Goal: Information Seeking & Learning: Understand process/instructions

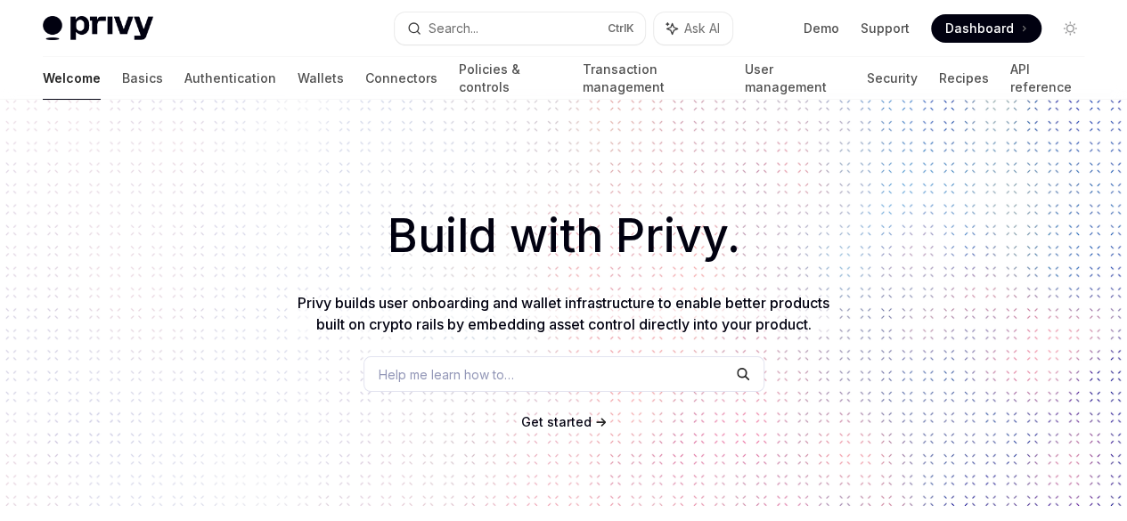
click at [499, 379] on span "Help me learn how to…" at bounding box center [445, 374] width 135 height 19
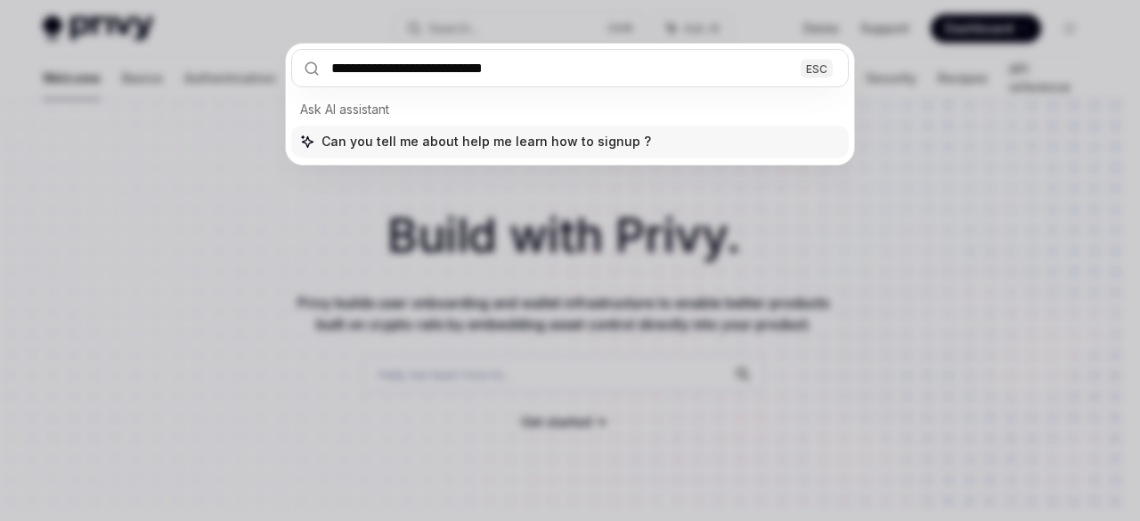
type input "**********"
type textarea "*"
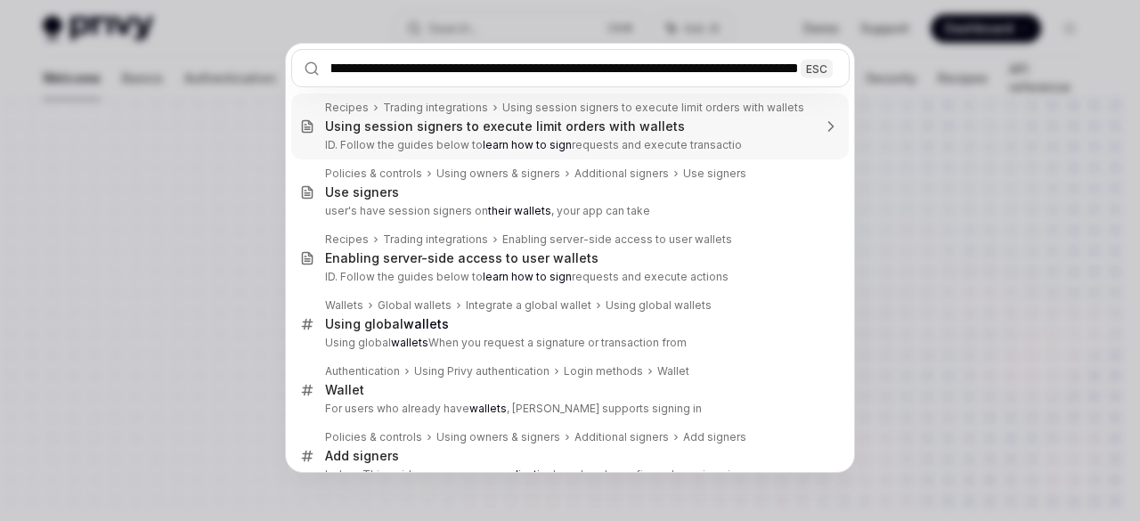
scroll to position [0, 120]
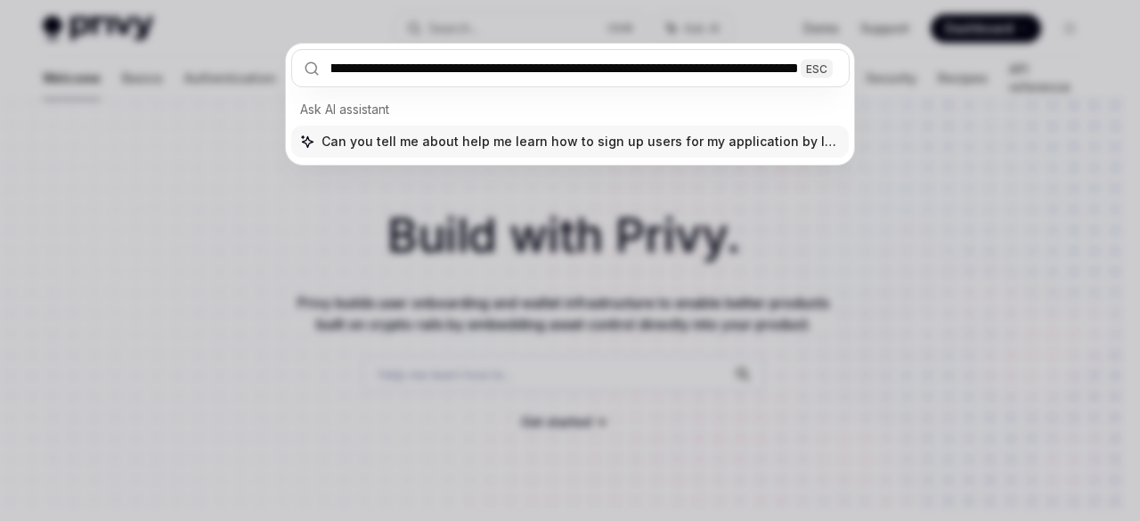
type input "**********"
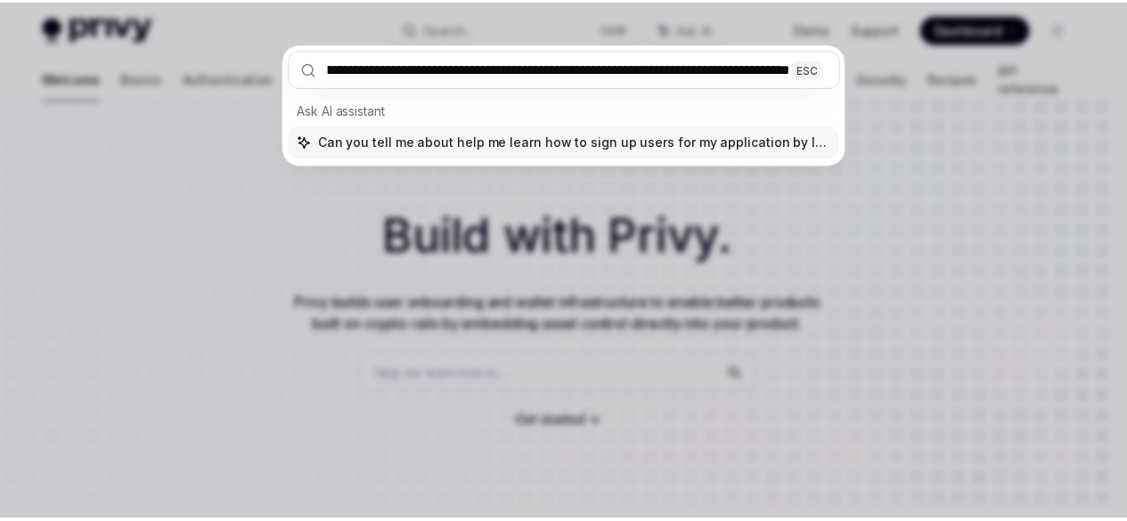
scroll to position [0, 173]
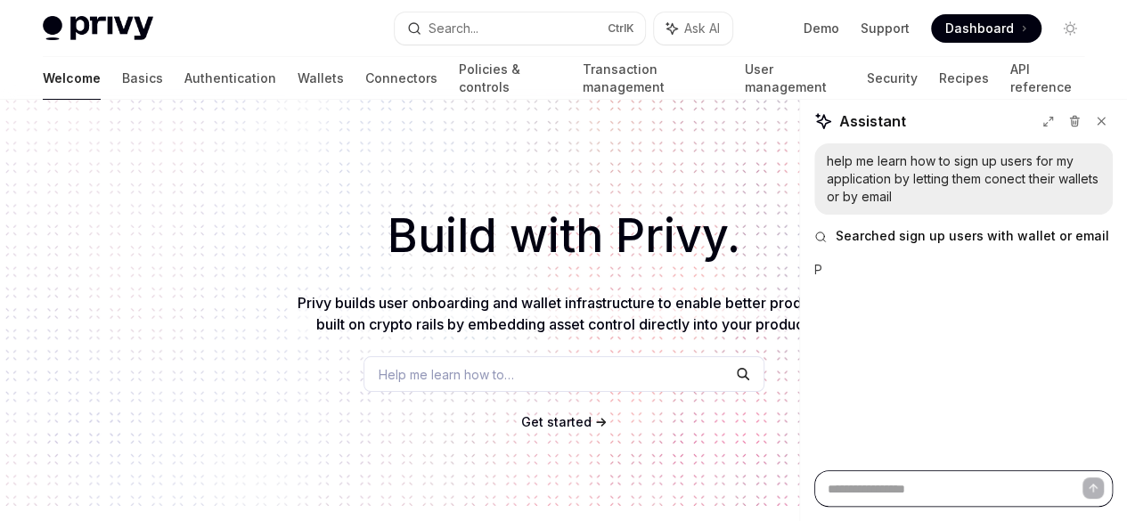
type textarea "*"
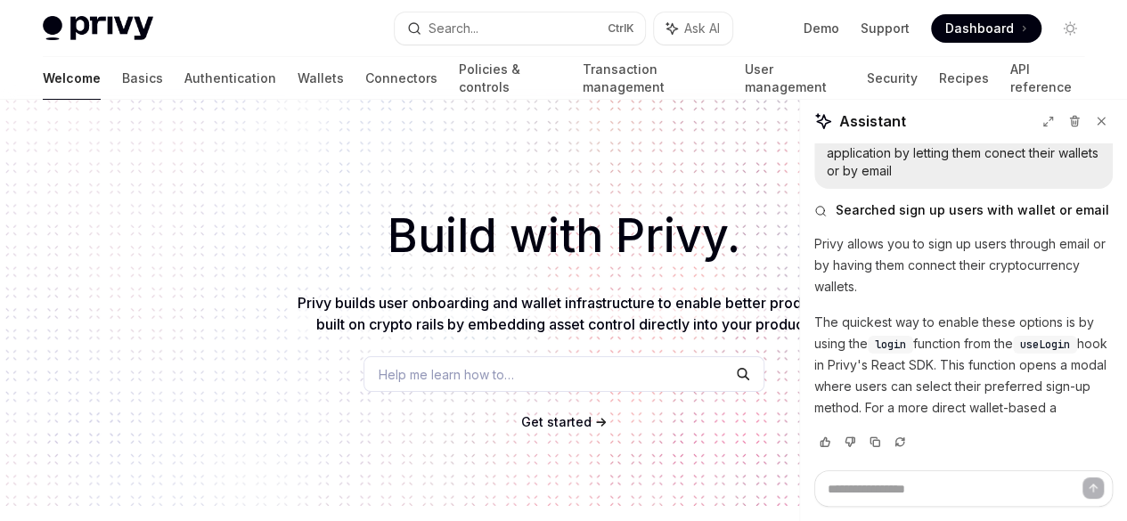
click at [553, 419] on span "Get started" at bounding box center [556, 421] width 70 height 15
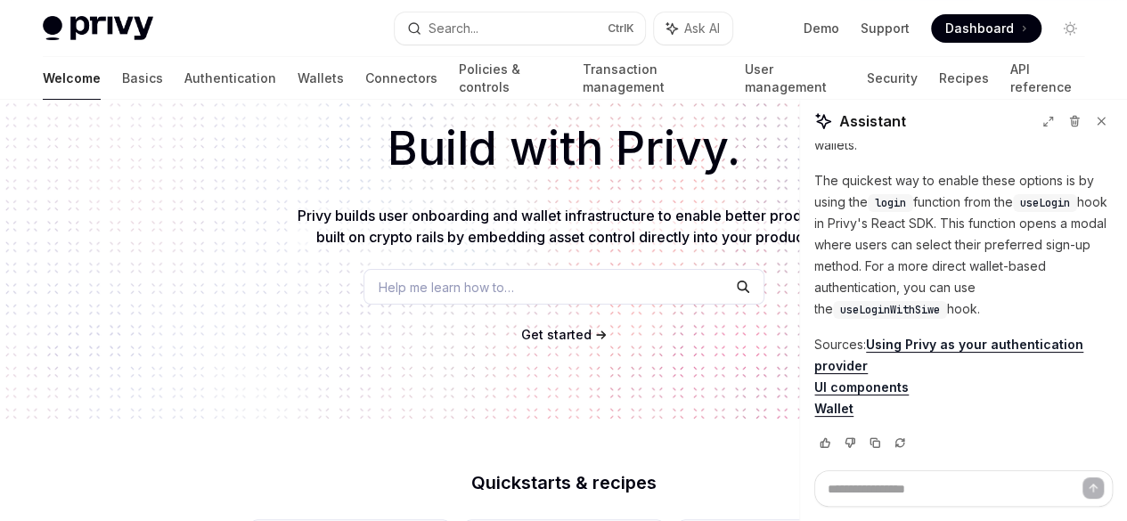
scroll to position [89, 0]
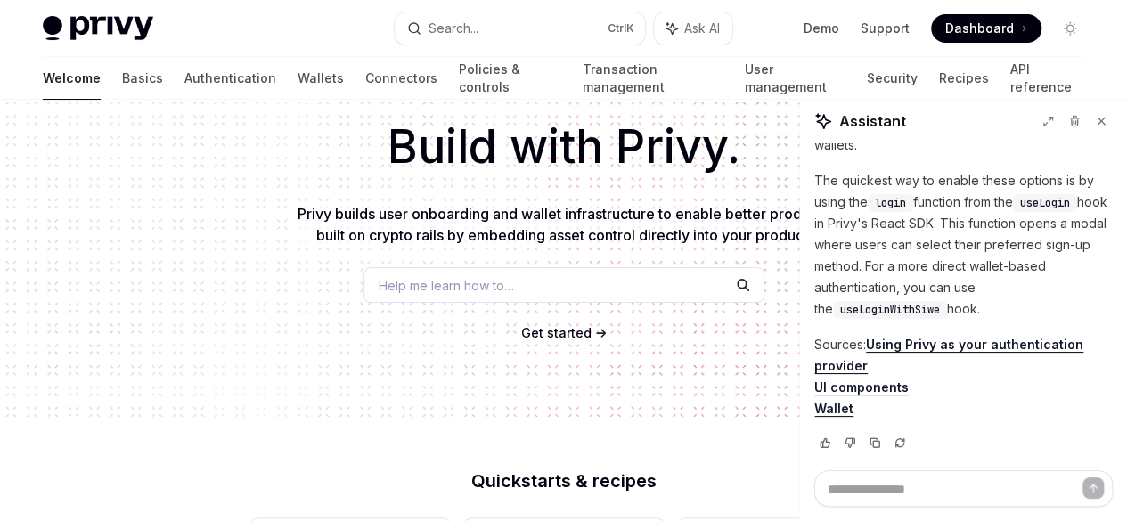
click at [890, 361] on link "Using Privy as your authentication provider" at bounding box center [948, 355] width 269 height 37
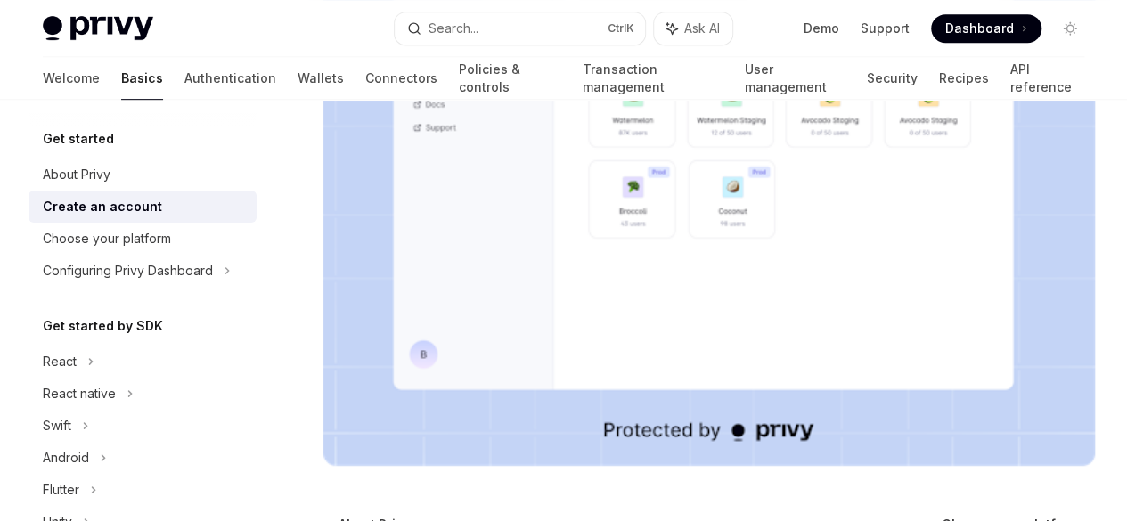
scroll to position [482, 0]
click at [941, 515] on span "Choose your platform" at bounding box center [1010, 524] width 138 height 18
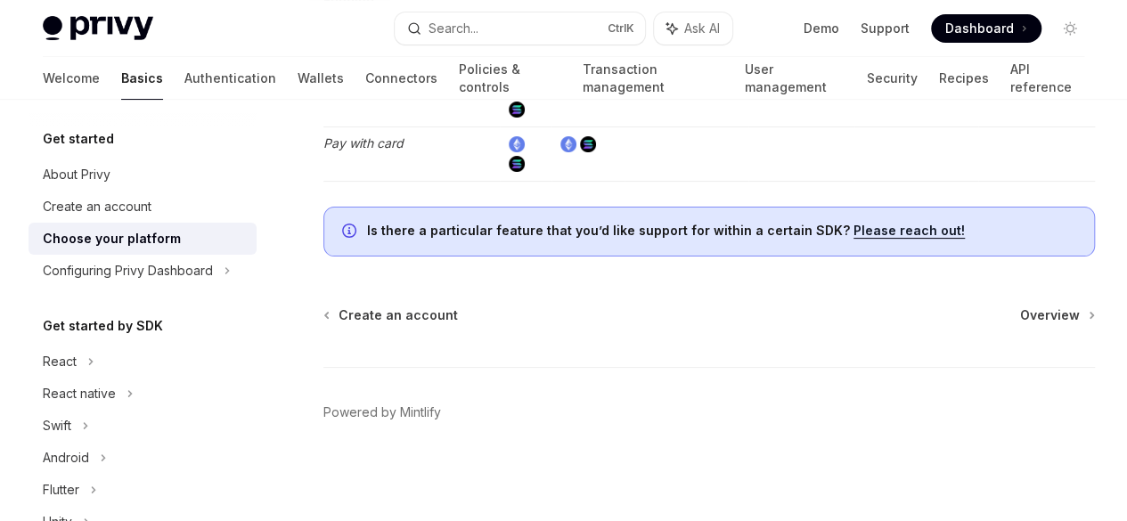
scroll to position [3957, 0]
click at [1020, 315] on span "Overview" at bounding box center [1050, 315] width 60 height 18
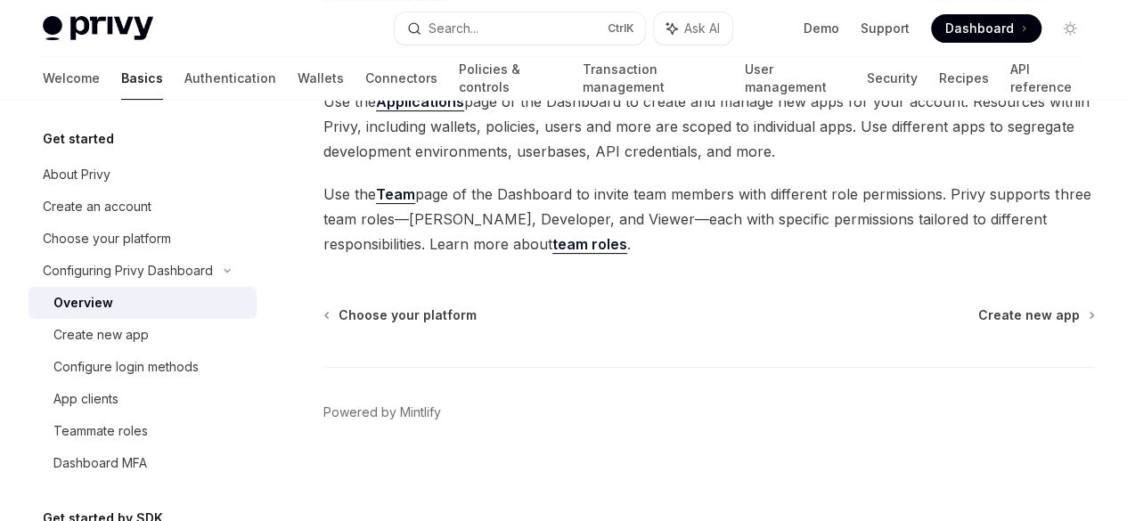
scroll to position [199, 0]
click at [978, 324] on span "Create new app" at bounding box center [1029, 315] width 102 height 18
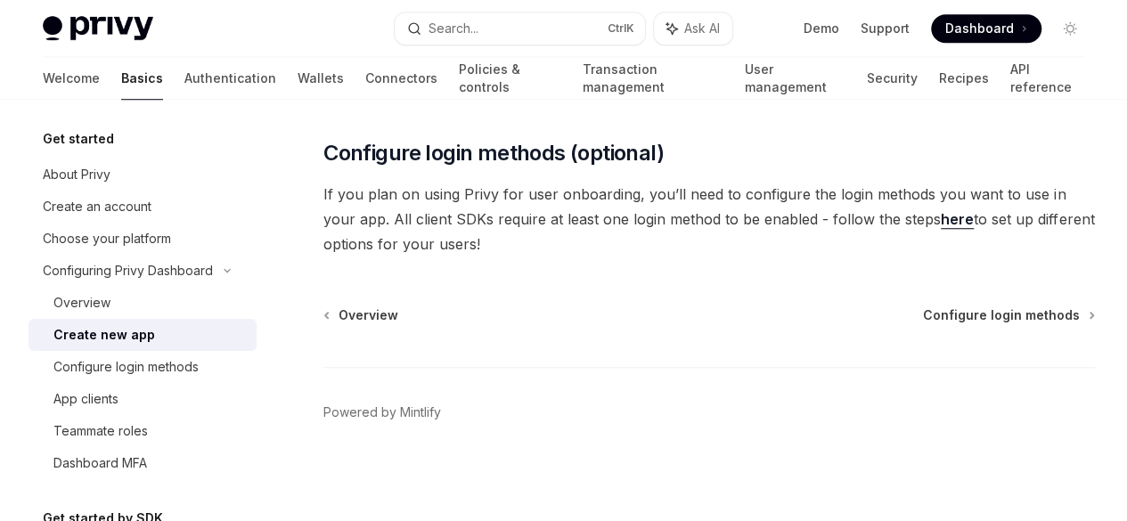
scroll to position [744, 0]
click at [923, 324] on span "Configure login methods" at bounding box center [1001, 315] width 157 height 18
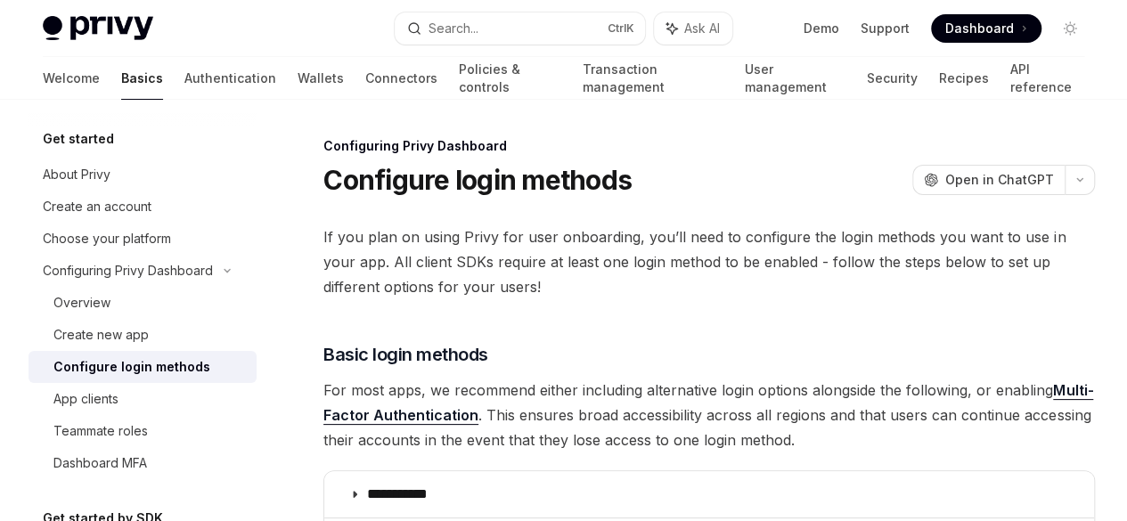
type textarea "*"
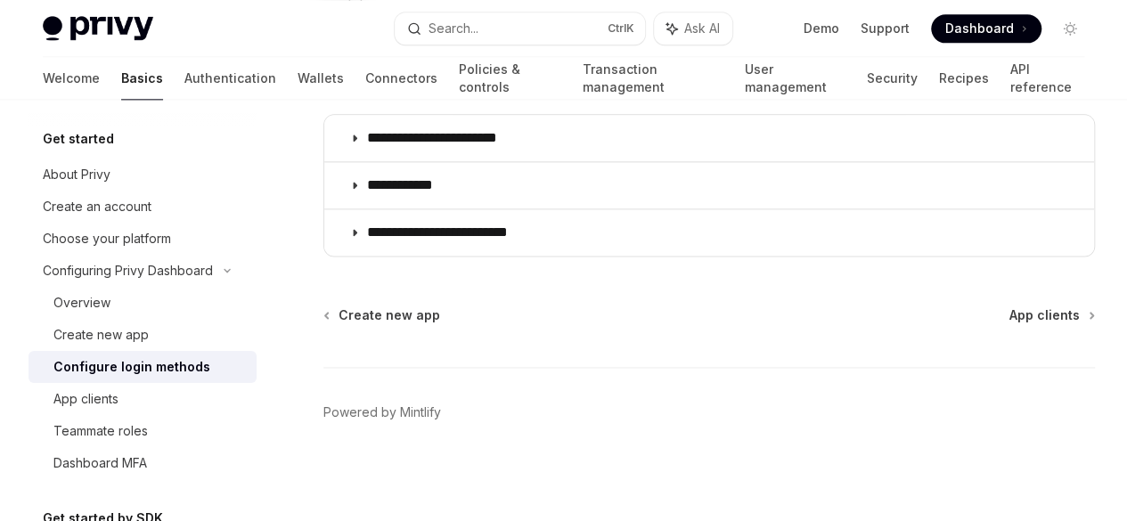
scroll to position [1348, 0]
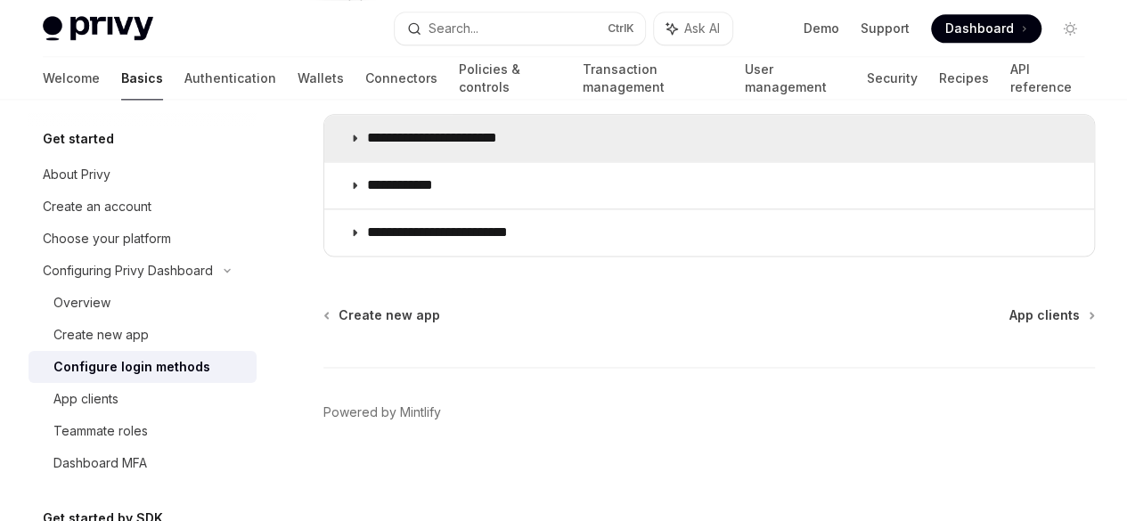
click at [362, 133] on summary "**********" at bounding box center [708, 138] width 769 height 46
